Goal: Transaction & Acquisition: Obtain resource

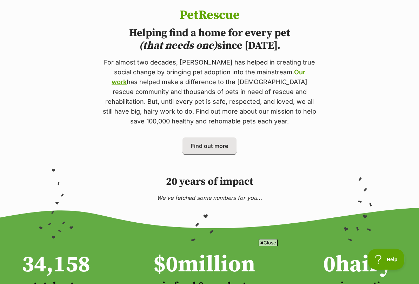
scroll to position [317, 0]
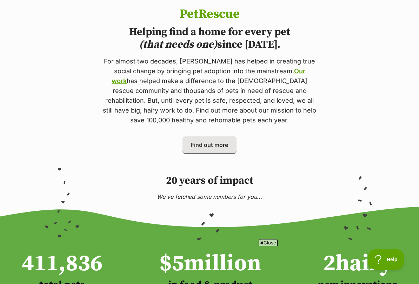
click at [48, 63] on section "PetRescue Helping find a home for every pet (that needs one) since 2004. For al…" at bounding box center [209, 80] width 419 height 146
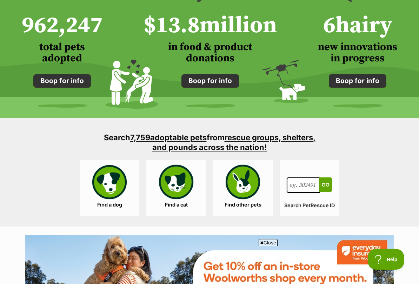
scroll to position [555, 0]
click at [172, 178] on link "Find a cat" at bounding box center [176, 188] width 60 height 56
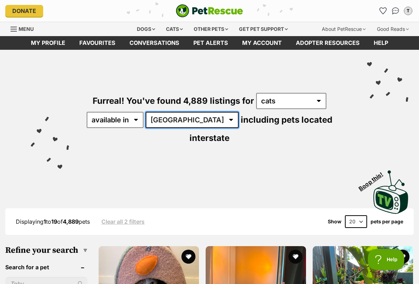
click at [181, 122] on select "Australia ACT NSW NT QLD SA TAS VIC WA" at bounding box center [192, 120] width 93 height 16
click at [110, 44] on link "Favourites" at bounding box center [97, 43] width 50 height 14
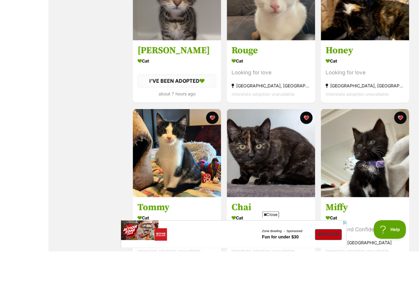
scroll to position [778, 0]
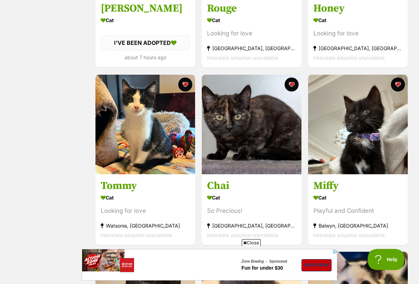
click at [240, 34] on div "Looking for love" at bounding box center [251, 33] width 89 height 9
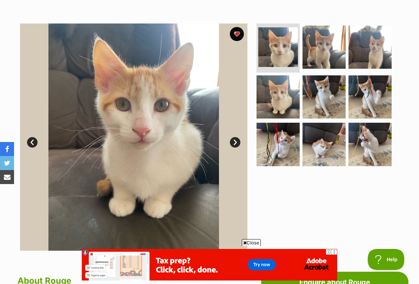
click at [330, 42] on img at bounding box center [323, 47] width 43 height 43
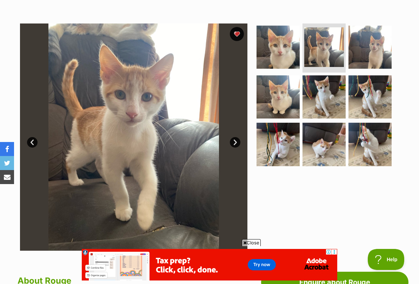
click at [380, 59] on img at bounding box center [369, 47] width 43 height 43
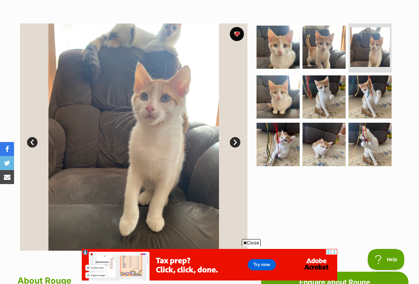
click at [286, 117] on img at bounding box center [277, 96] width 43 height 43
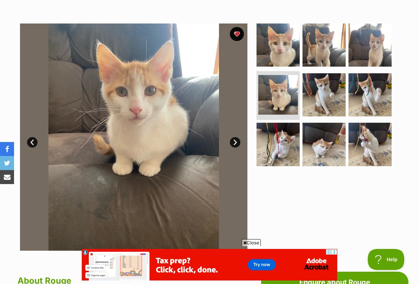
click at [333, 100] on img at bounding box center [323, 94] width 43 height 43
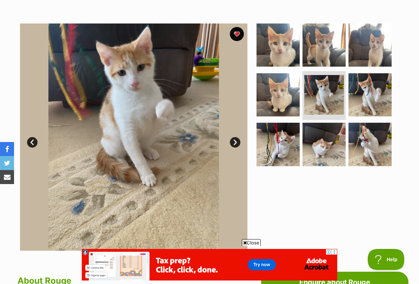
click at [372, 92] on img at bounding box center [369, 94] width 43 height 43
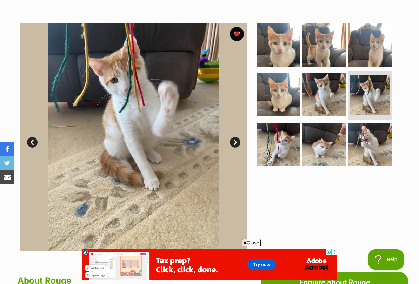
click at [289, 143] on img at bounding box center [277, 144] width 43 height 43
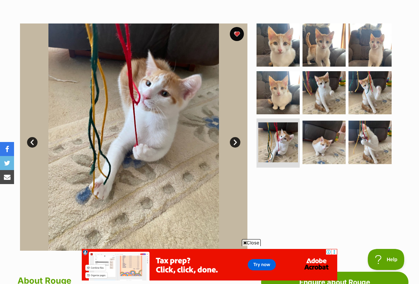
click at [321, 139] on img at bounding box center [323, 142] width 43 height 43
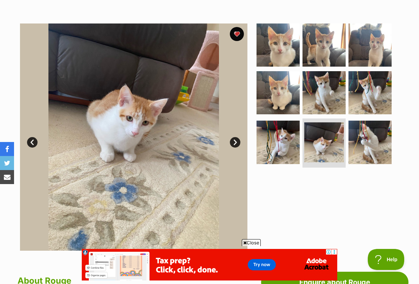
click at [366, 139] on img at bounding box center [369, 142] width 43 height 43
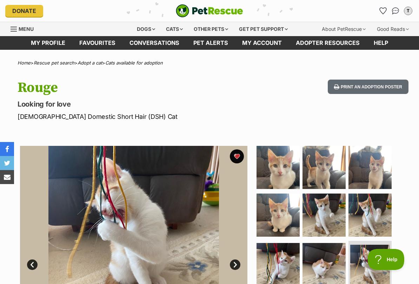
click at [111, 41] on link "Favourites" at bounding box center [97, 43] width 50 height 14
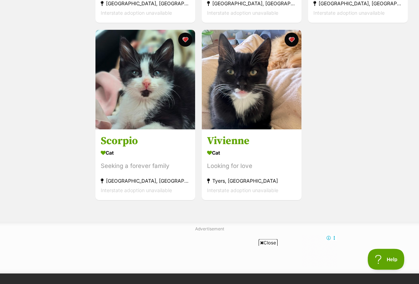
scroll to position [1177, 0]
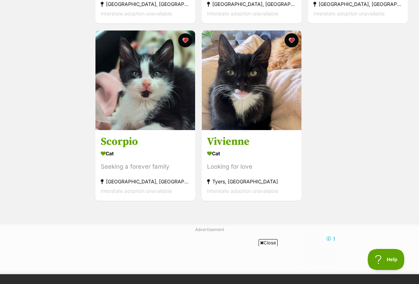
click at [296, 43] on button "favourite" at bounding box center [292, 40] width 14 height 14
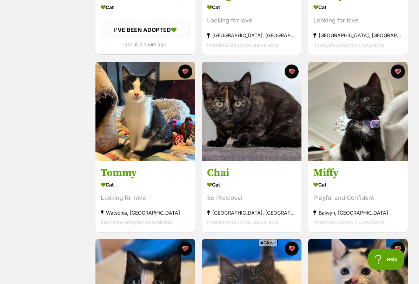
scroll to position [791, 0]
click at [293, 75] on button "favourite" at bounding box center [292, 72] width 14 height 14
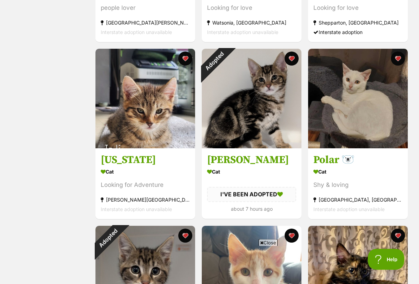
scroll to position [449, 0]
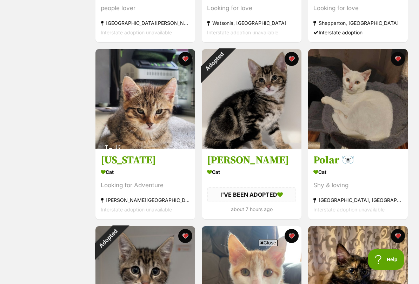
click at [227, 60] on div "Adopted" at bounding box center [214, 61] width 25 height 25
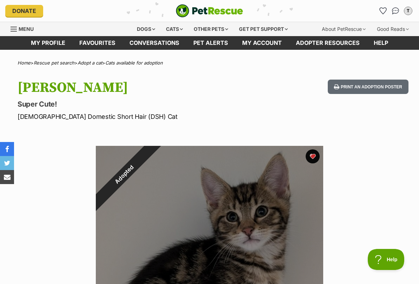
click at [102, 43] on link "Favourites" at bounding box center [97, 43] width 50 height 14
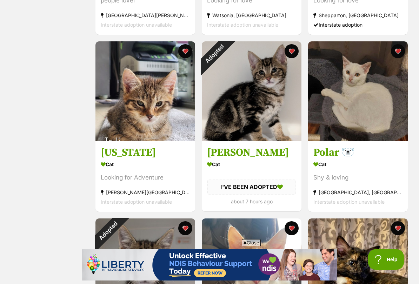
scroll to position [447, 0]
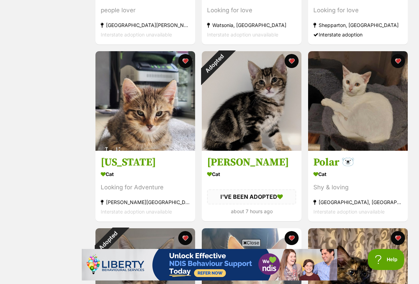
click at [227, 62] on div "Adopted" at bounding box center [214, 63] width 25 height 25
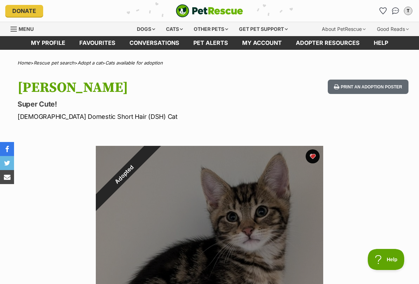
click at [106, 44] on link "Favourites" at bounding box center [97, 43] width 50 height 14
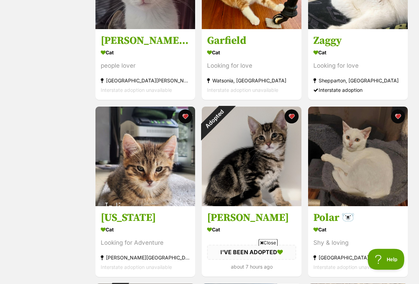
scroll to position [392, 0]
click at [227, 117] on div "Adopted" at bounding box center [214, 119] width 25 height 25
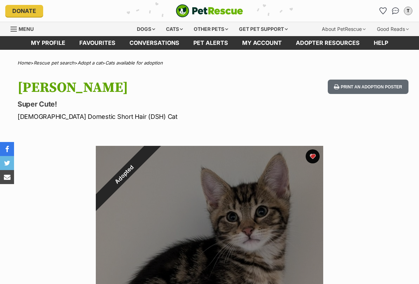
click at [314, 158] on button "favourite" at bounding box center [313, 156] width 14 height 14
click at [90, 44] on link "Favourites" at bounding box center [97, 43] width 50 height 14
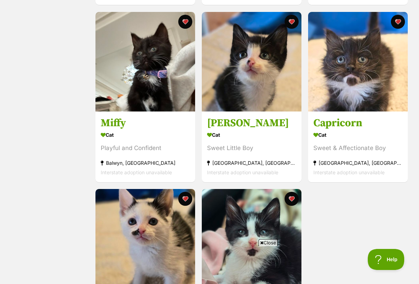
scroll to position [842, 0]
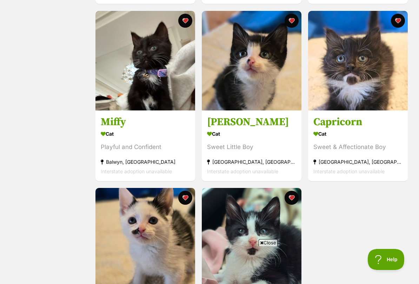
click at [165, 85] on img at bounding box center [145, 61] width 100 height 100
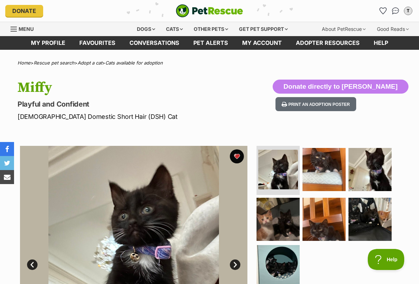
click at [236, 159] on button "favourite" at bounding box center [237, 156] width 14 height 14
click at [103, 39] on link "Favourites" at bounding box center [97, 43] width 50 height 14
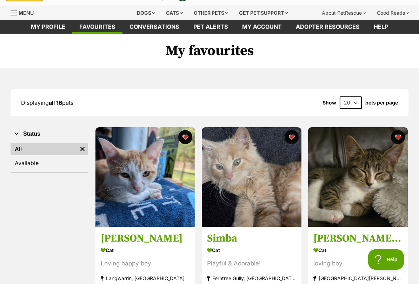
click at [279, 199] on img at bounding box center [252, 177] width 100 height 100
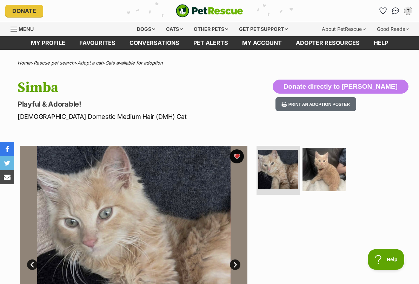
click at [332, 173] on img at bounding box center [323, 169] width 43 height 43
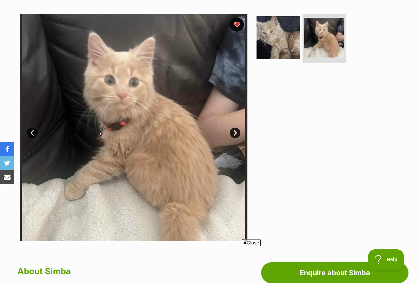
scroll to position [132, 0]
click at [283, 45] on img at bounding box center [277, 37] width 43 height 43
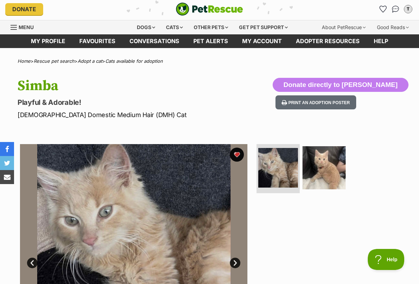
scroll to position [0, 0]
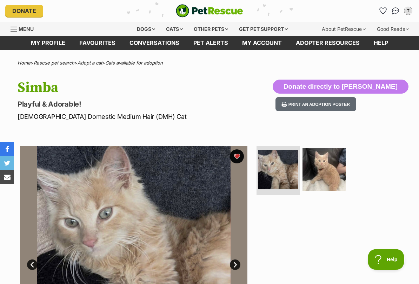
click at [89, 43] on link "Favourites" at bounding box center [97, 43] width 50 height 14
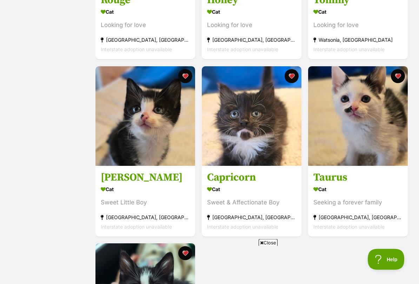
scroll to position [781, 0]
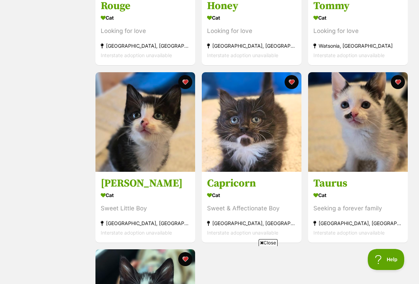
click at [281, 163] on img at bounding box center [252, 122] width 100 height 100
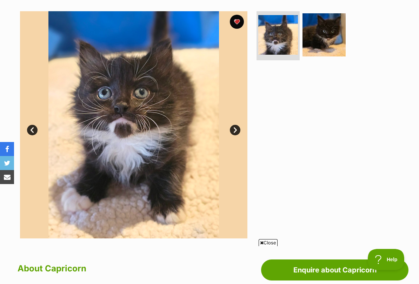
click at [333, 49] on img at bounding box center [323, 34] width 43 height 43
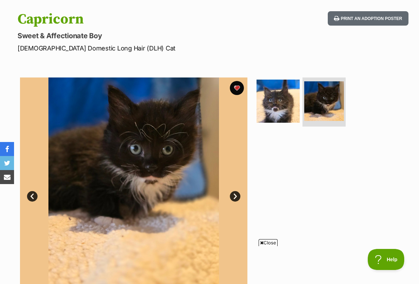
scroll to position [67, 0]
